Goal: Complete application form

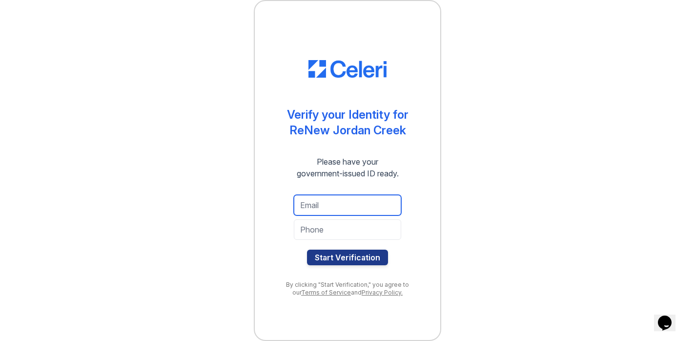
click at [357, 208] on input "email" at bounding box center [347, 205] width 107 height 20
type input "[EMAIL_ADDRESS][DOMAIN_NAME]"
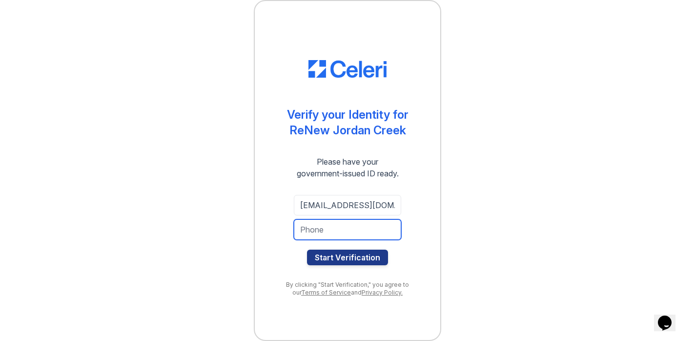
click at [361, 230] on input "tel" at bounding box center [347, 229] width 107 height 20
type input "[PHONE_NUMBER]"
click at [351, 248] on div at bounding box center [347, 245] width 107 height 10
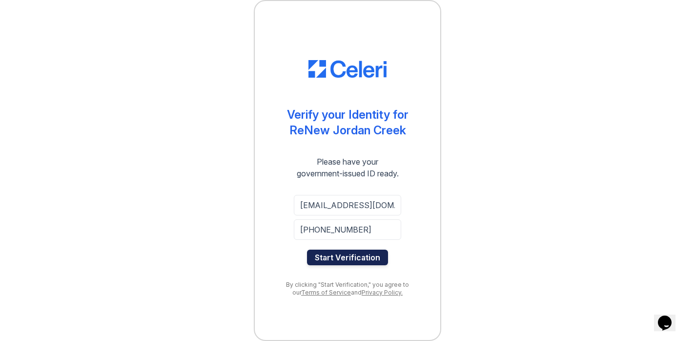
click at [353, 260] on button "Start Verification" at bounding box center [347, 257] width 81 height 16
